Goal: Task Accomplishment & Management: Manage account settings

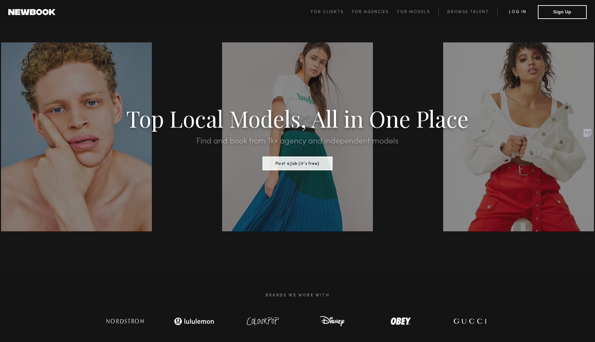
click at [520, 13] on link "Log in" at bounding box center [518, 12] width 41 height 8
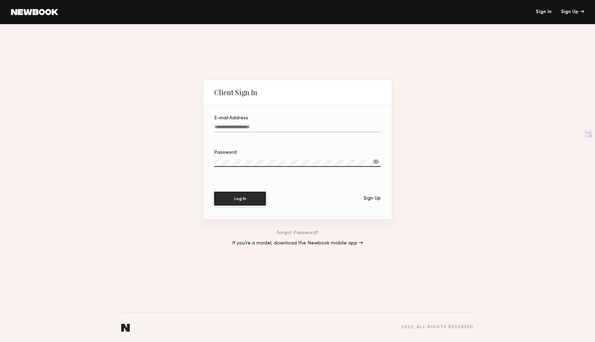
click at [280, 124] on label "E-mail Address" at bounding box center [297, 127] width 167 height 23
click at [280, 124] on input "E-mail Address" at bounding box center [297, 128] width 167 height 8
type input "**********"
click at [376, 341] on com-1password-button at bounding box center [297, 342] width 595 height 0
click at [239, 199] on button "Log In" at bounding box center [240, 198] width 52 height 14
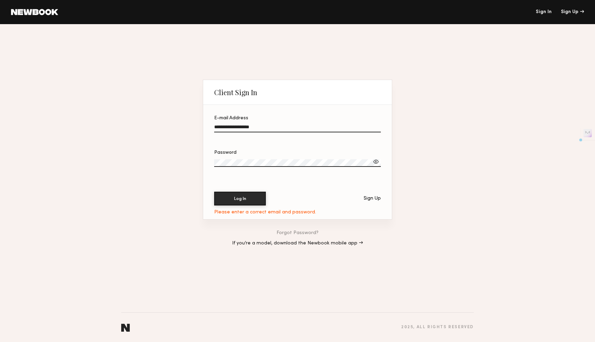
click at [533, 14] on div "Sign In Sign Up" at bounding box center [321, 12] width 526 height 5
click at [546, 13] on link "Sign In" at bounding box center [544, 12] width 16 height 5
